Goal: Information Seeking & Learning: Check status

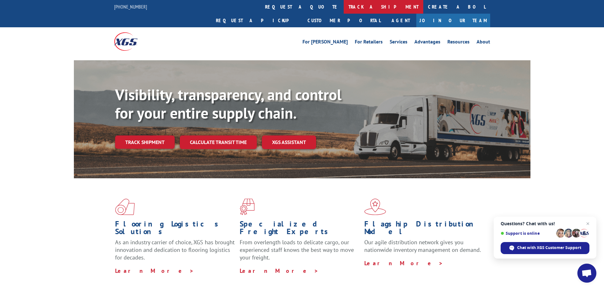
click at [344, 5] on link "track a shipment" at bounding box center [384, 7] width 80 height 14
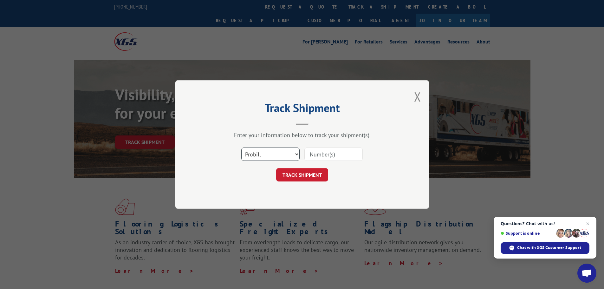
click at [274, 153] on select "Select category... Probill BOL PO" at bounding box center [270, 153] width 58 height 13
select select "bol"
click at [241, 147] on select "Select category... Probill BOL PO" at bounding box center [270, 153] width 58 height 13
click at [329, 144] on div "Select category... Probill BOL PO" at bounding box center [302, 154] width 190 height 21
click at [325, 155] on input at bounding box center [333, 153] width 58 height 13
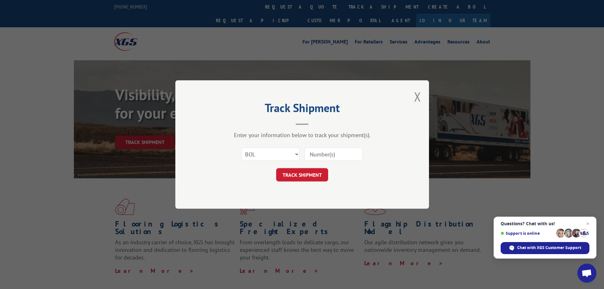
type input "5946714"
click at [306, 180] on button "TRACK SHIPMENT" at bounding box center [302, 174] width 52 height 13
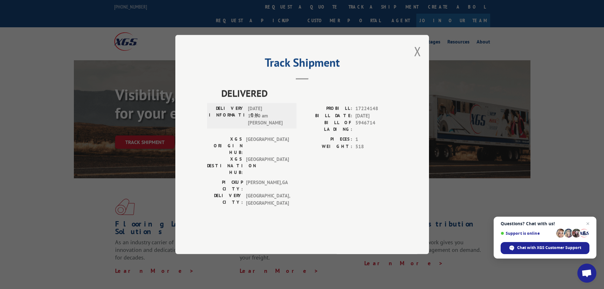
click at [412, 68] on div "Track Shipment DELIVERED DELIVERY INFORMATION: [DATE] 10:20 am [PERSON_NAME] PR…" at bounding box center [302, 144] width 254 height 219
click at [417, 60] on button "Close modal" at bounding box center [417, 51] width 7 height 17
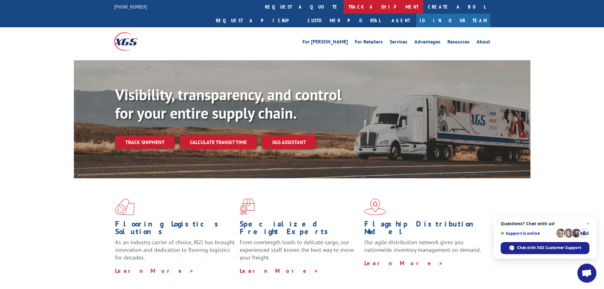
click at [344, 4] on link "track a shipment" at bounding box center [384, 7] width 80 height 14
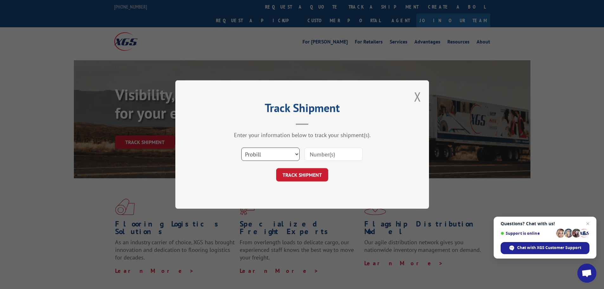
click at [267, 156] on select "Select category... Probill BOL PO" at bounding box center [270, 153] width 58 height 13
select select "bol"
click at [241, 147] on select "Select category... Probill BOL PO" at bounding box center [270, 153] width 58 height 13
paste input "7041540"
type input "7041540"
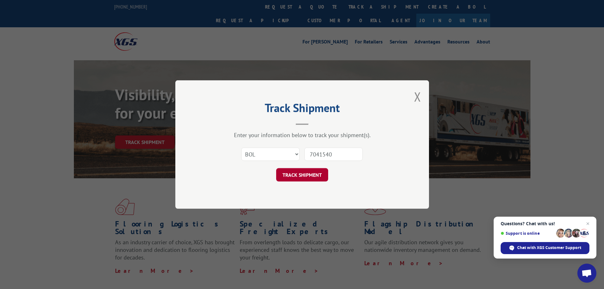
click at [318, 168] on button "TRACK SHIPMENT" at bounding box center [302, 174] width 52 height 13
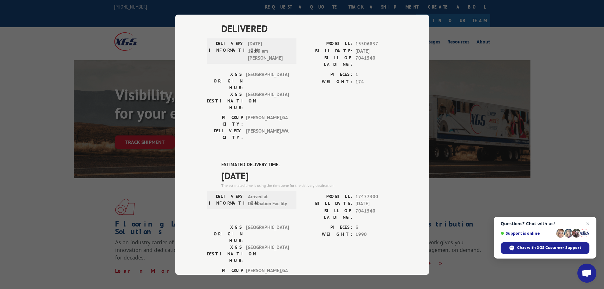
scroll to position [63, 0]
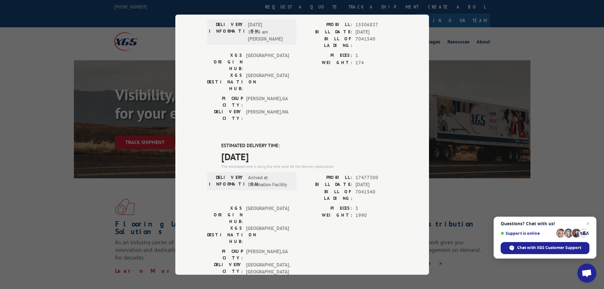
drag, startPoint x: 271, startPoint y: 119, endPoint x: 219, endPoint y: 123, distance: 52.1
click at [219, 142] on div "ESTIMATED DELIVERY TIME: [DATE] The estimated time is using the time zone for t…" at bounding box center [302, 256] width 190 height 229
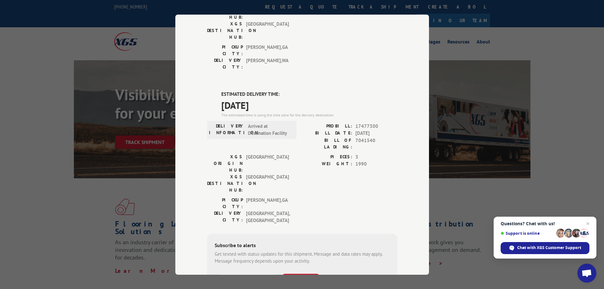
scroll to position [108, 0]
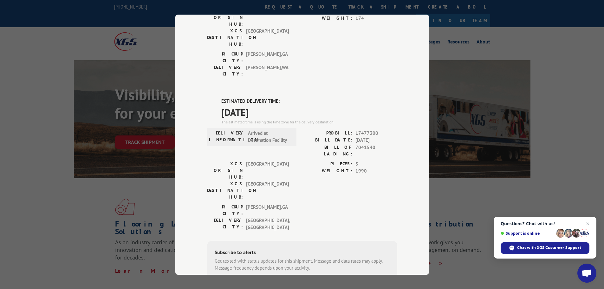
click at [361, 45] on div "DELIVERED DELIVERY INFORMATION: [DATE] 11:55 am [PERSON_NAME]: 15506837 BILL DA…" at bounding box center [302, 151] width 190 height 386
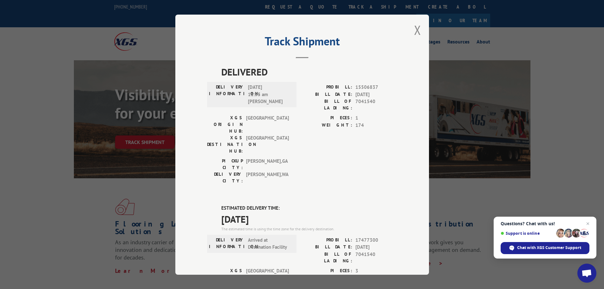
scroll to position [0, 0]
click at [415, 27] on button "Close modal" at bounding box center [417, 31] width 7 height 17
